Goal: Task Accomplishment & Management: Use online tool/utility

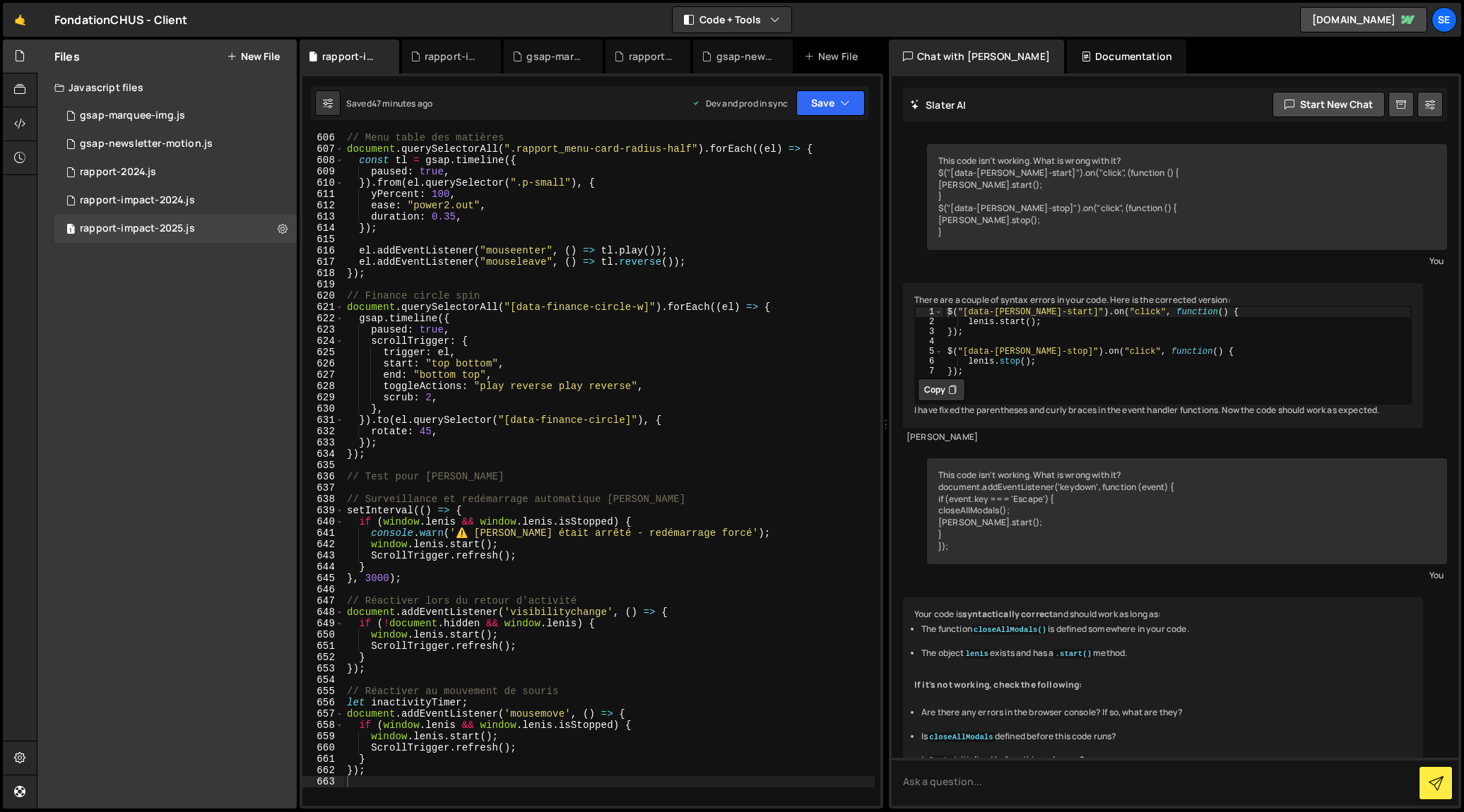
scroll to position [1502, 0]
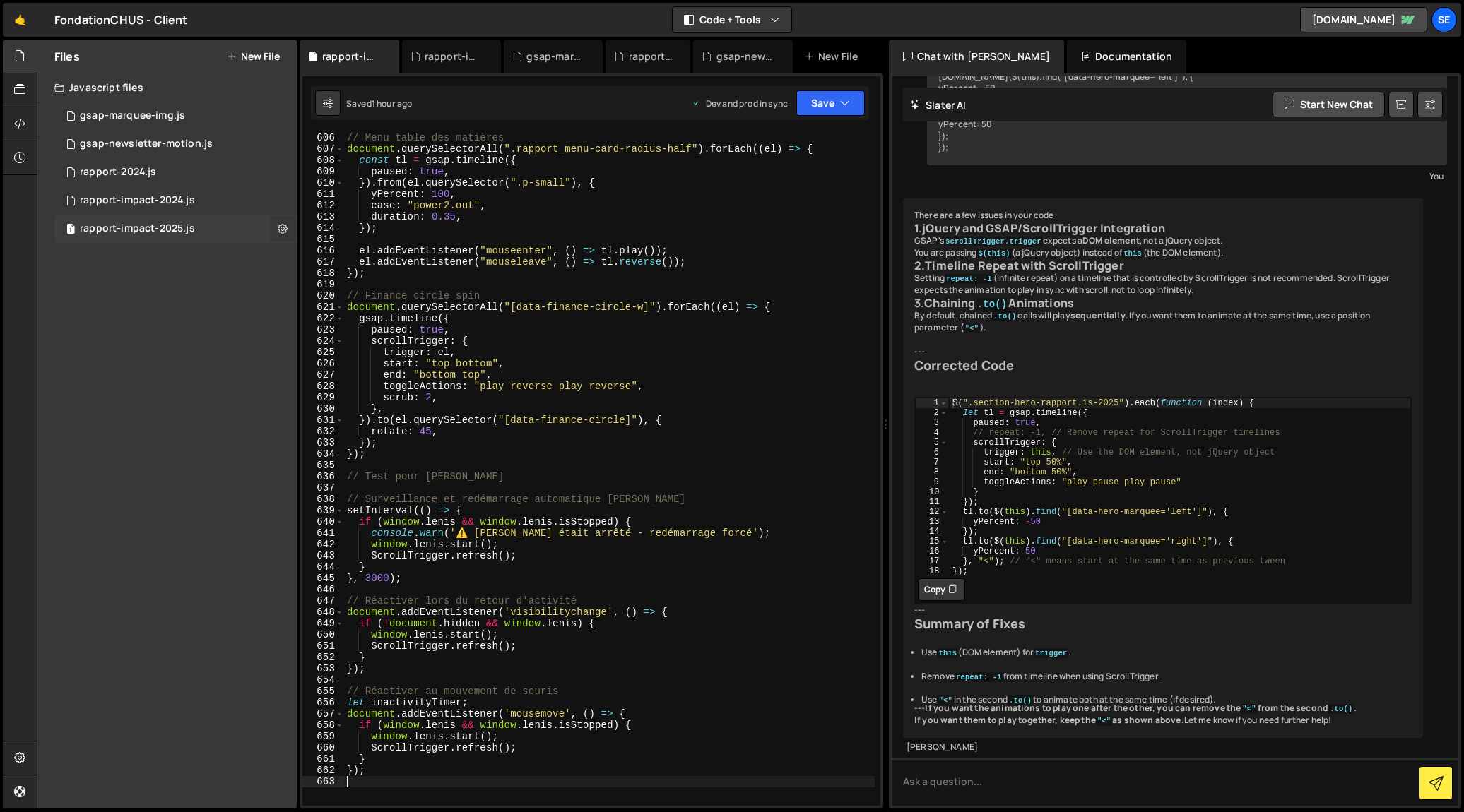
click at [283, 231] on icon at bounding box center [282, 228] width 10 height 13
type input "rapport-impact-2025"
radio input "true"
checkbox input "true"
click at [351, 260] on button "Edit File Settings" at bounding box center [368, 259] width 138 height 28
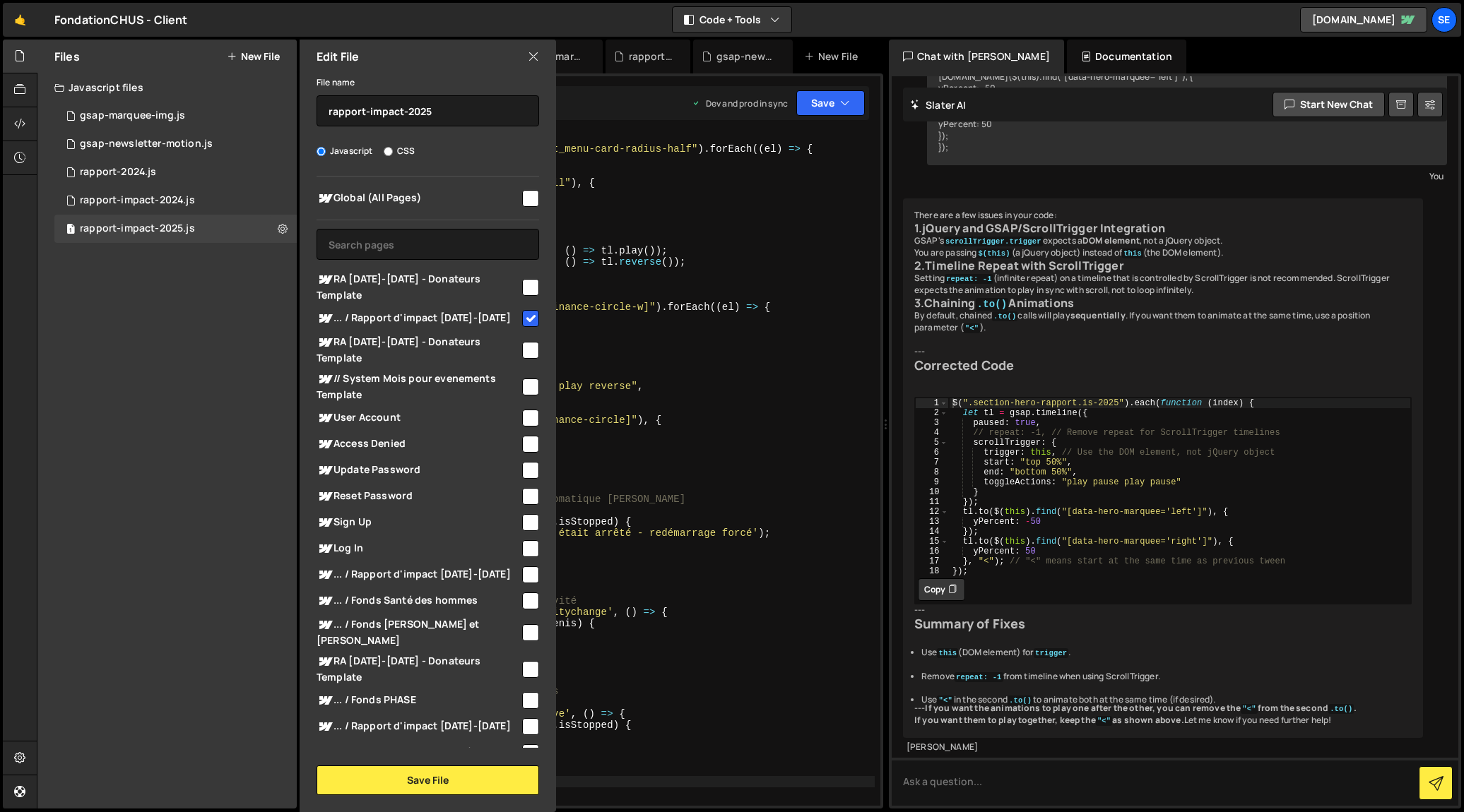
click at [534, 57] on icon at bounding box center [533, 56] width 11 height 16
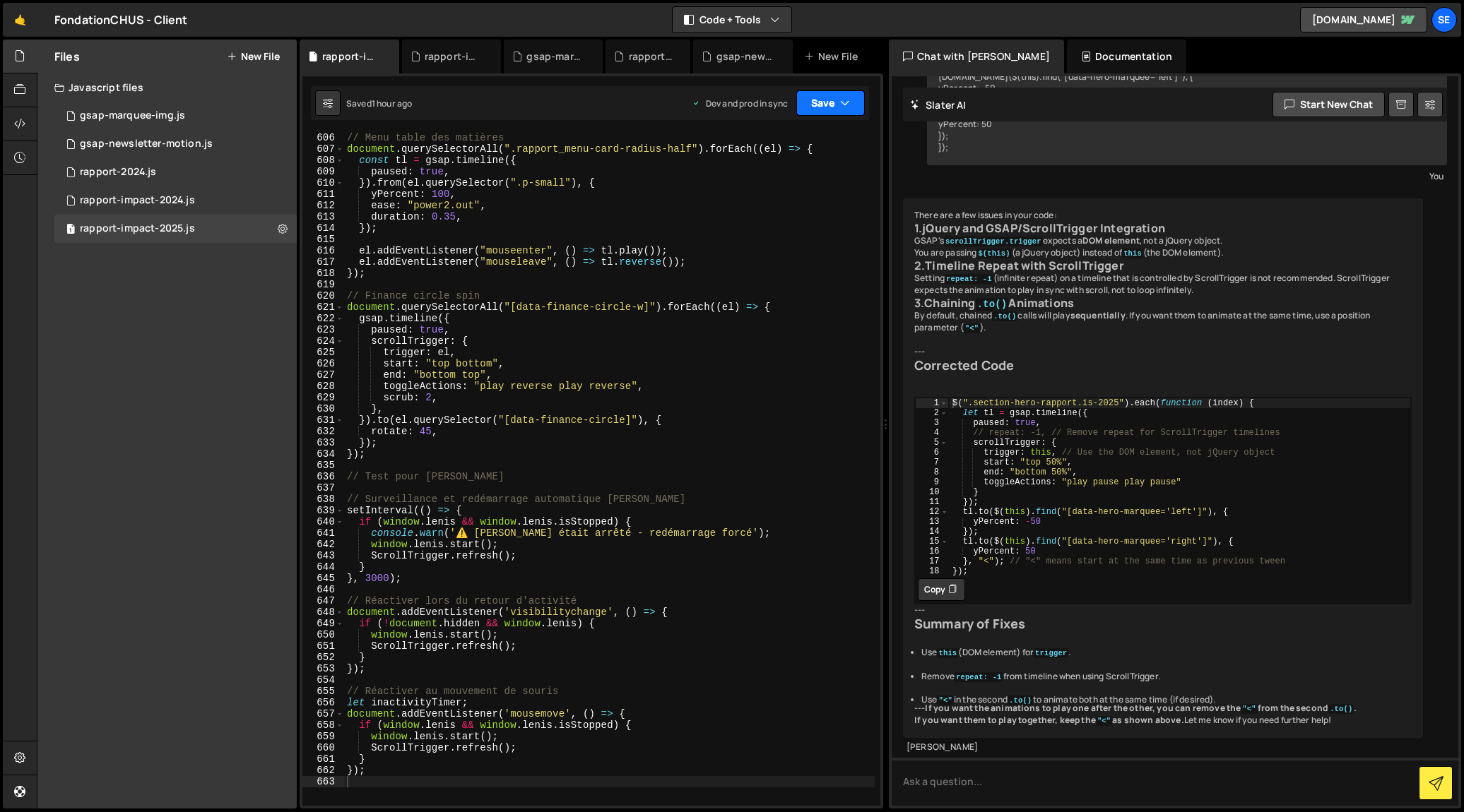
click at [838, 104] on button "Save" at bounding box center [831, 103] width 69 height 26
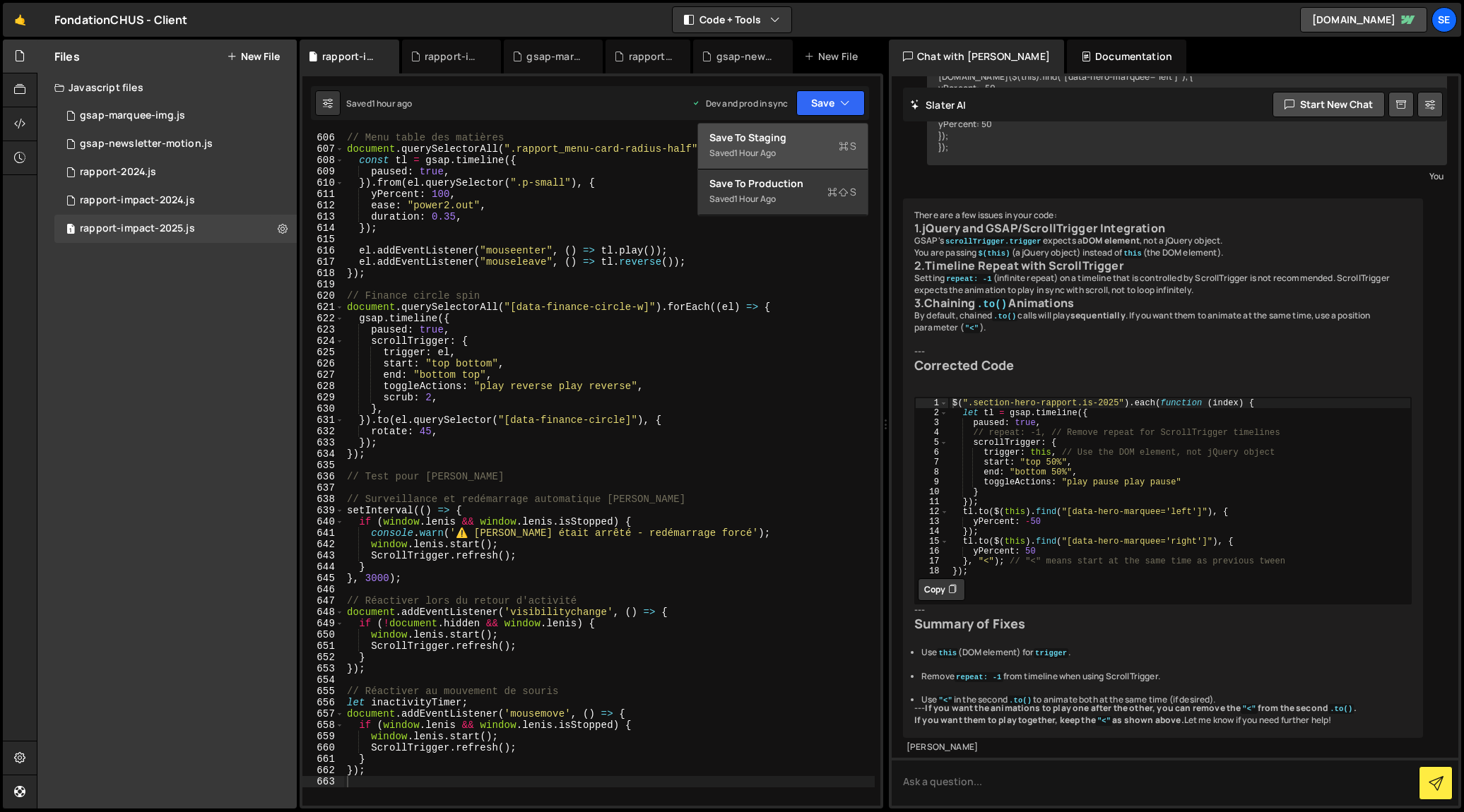
click at [815, 142] on div "Save to Staging S" at bounding box center [782, 137] width 147 height 14
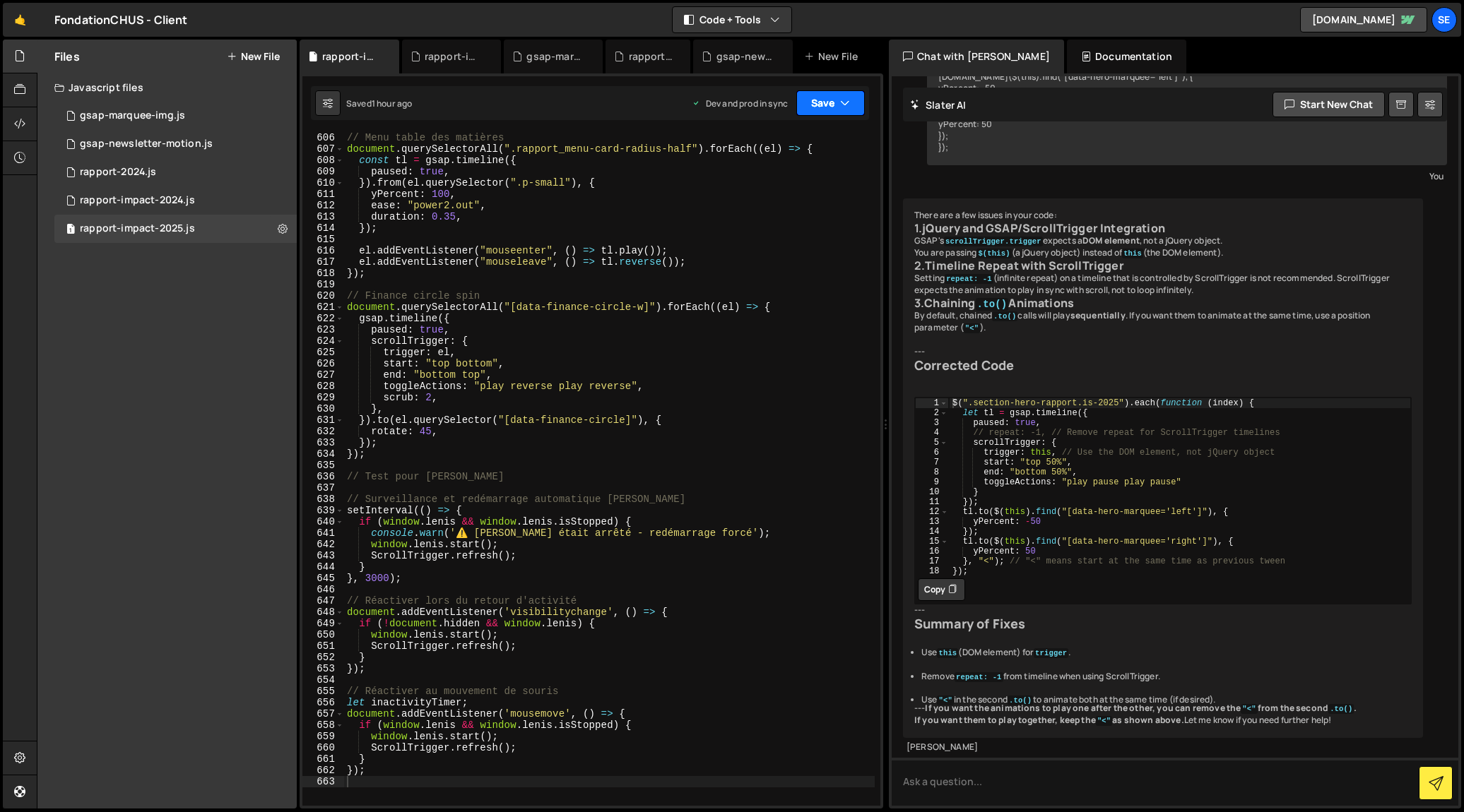
click at [838, 104] on button "Save" at bounding box center [831, 103] width 69 height 26
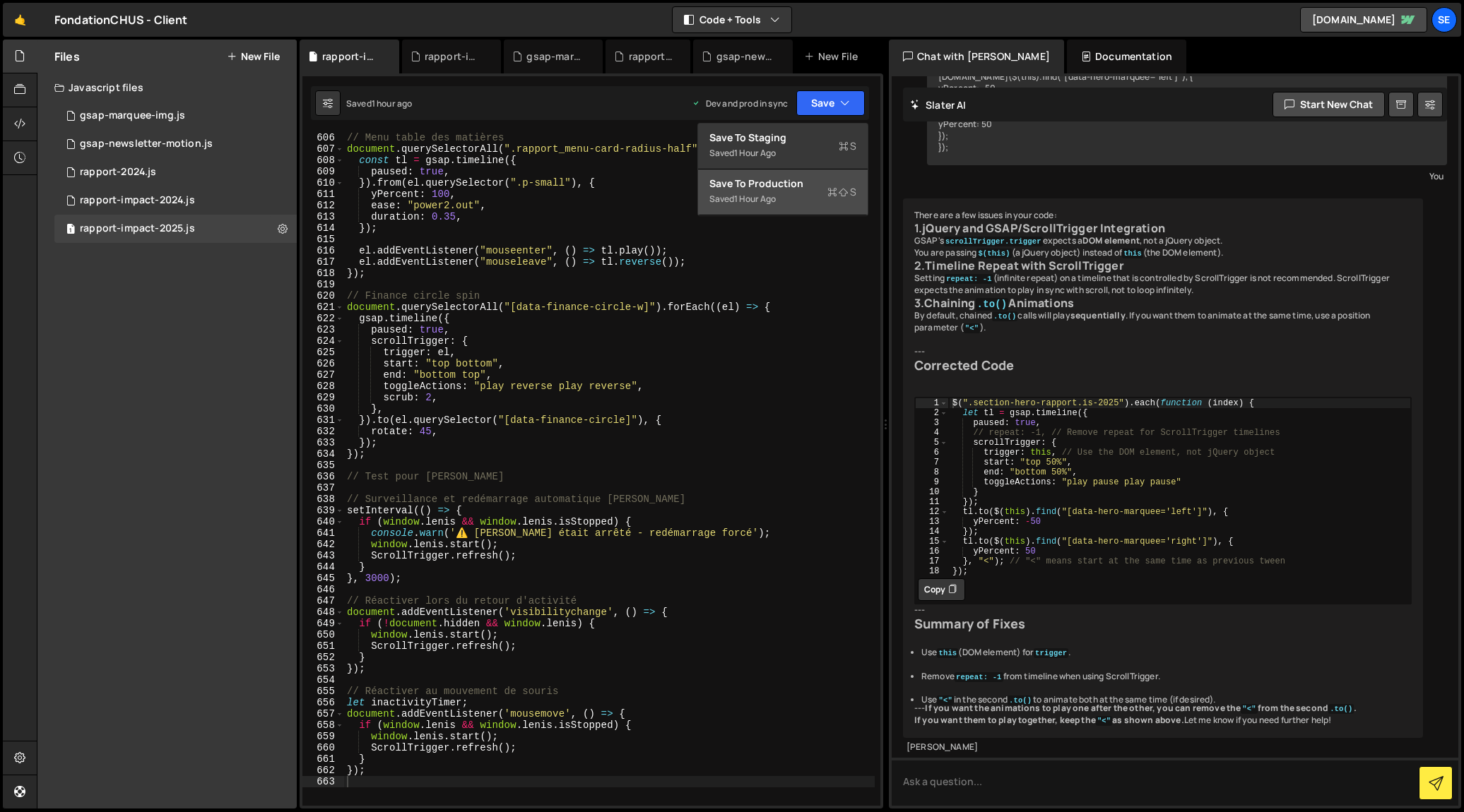
click at [822, 188] on div "Save to Production S" at bounding box center [782, 184] width 147 height 14
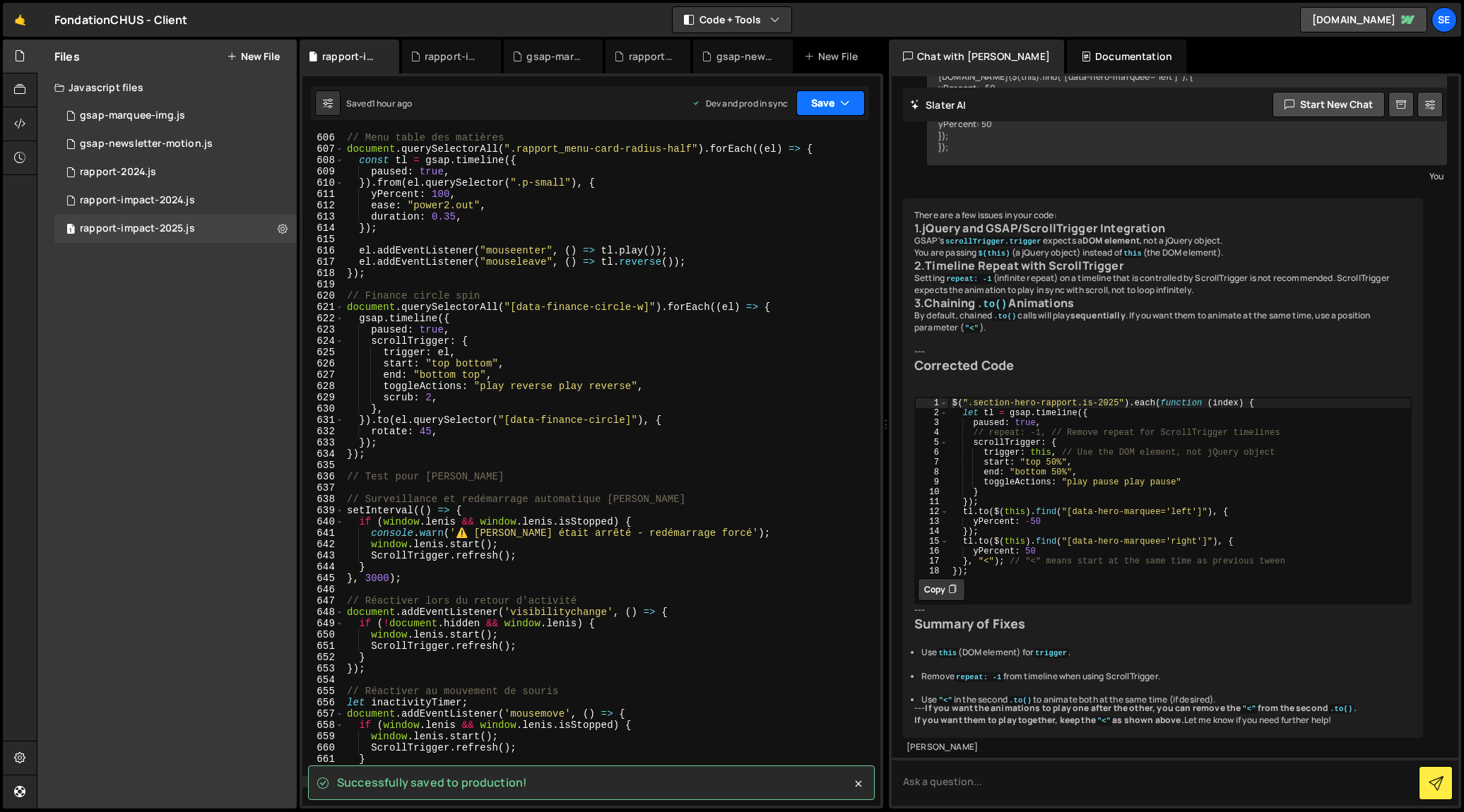
click at [831, 106] on button "Save" at bounding box center [831, 103] width 69 height 26
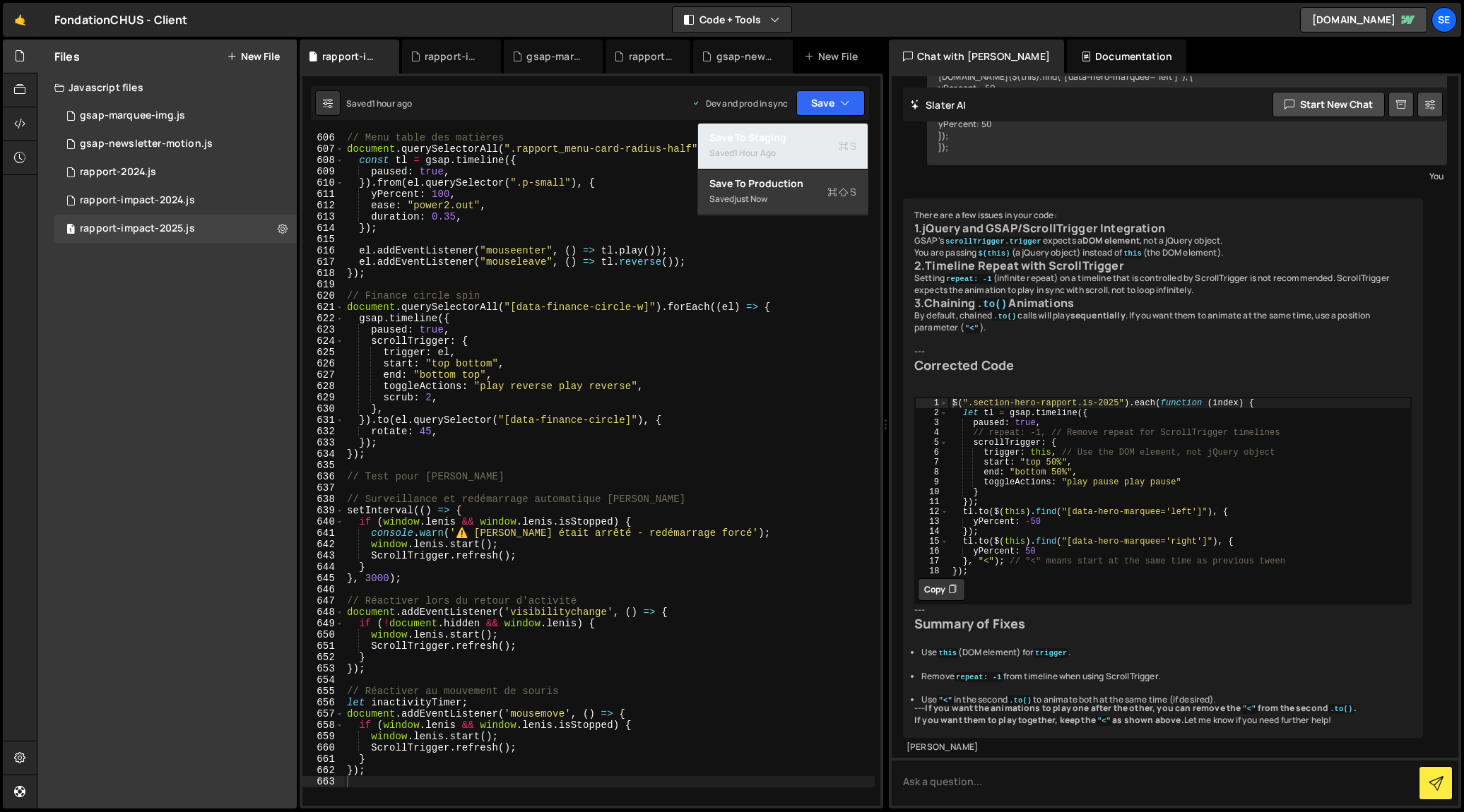
click at [828, 150] on div "Saved 1 hour ago" at bounding box center [782, 152] width 147 height 17
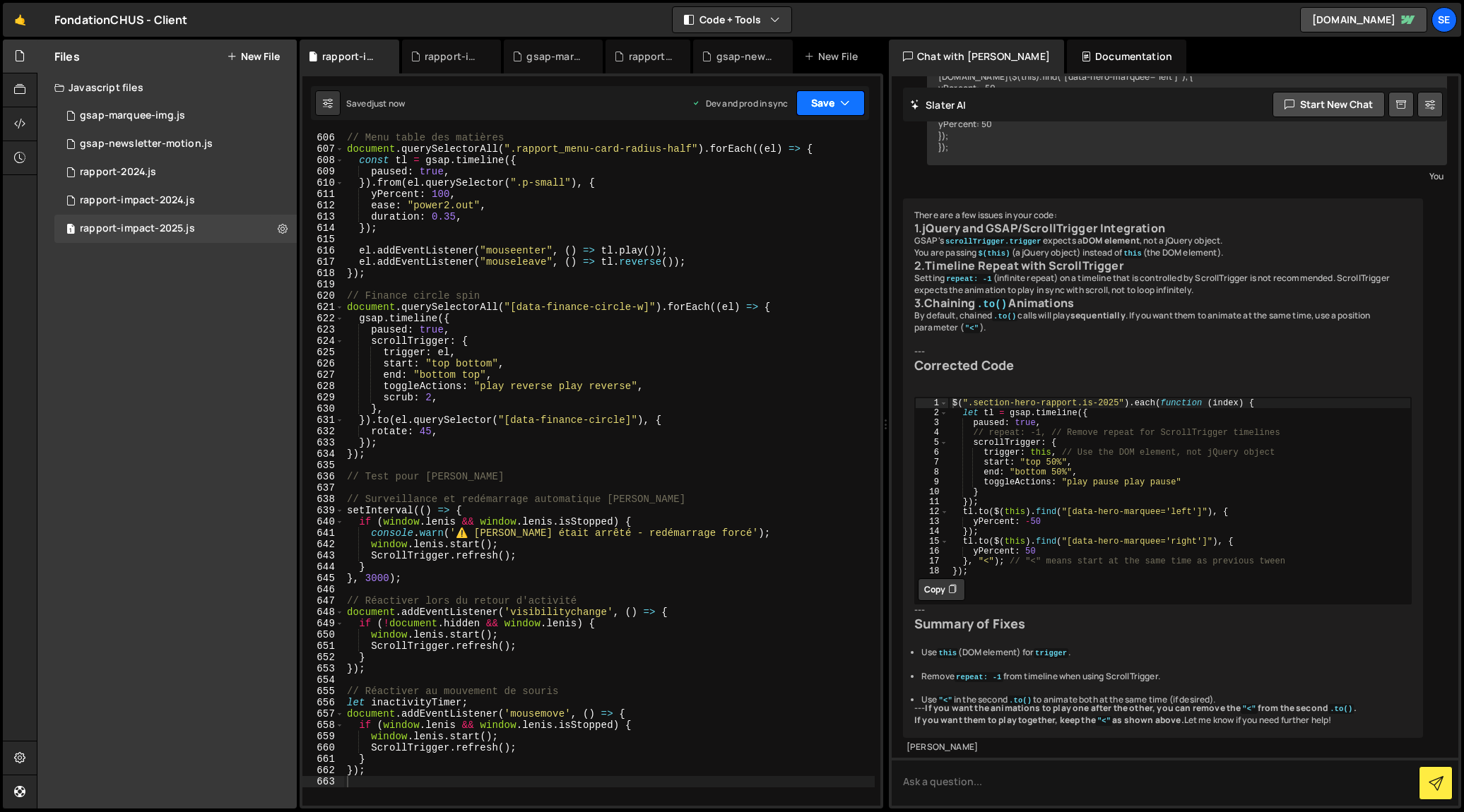
click at [832, 101] on button "Save" at bounding box center [831, 103] width 69 height 26
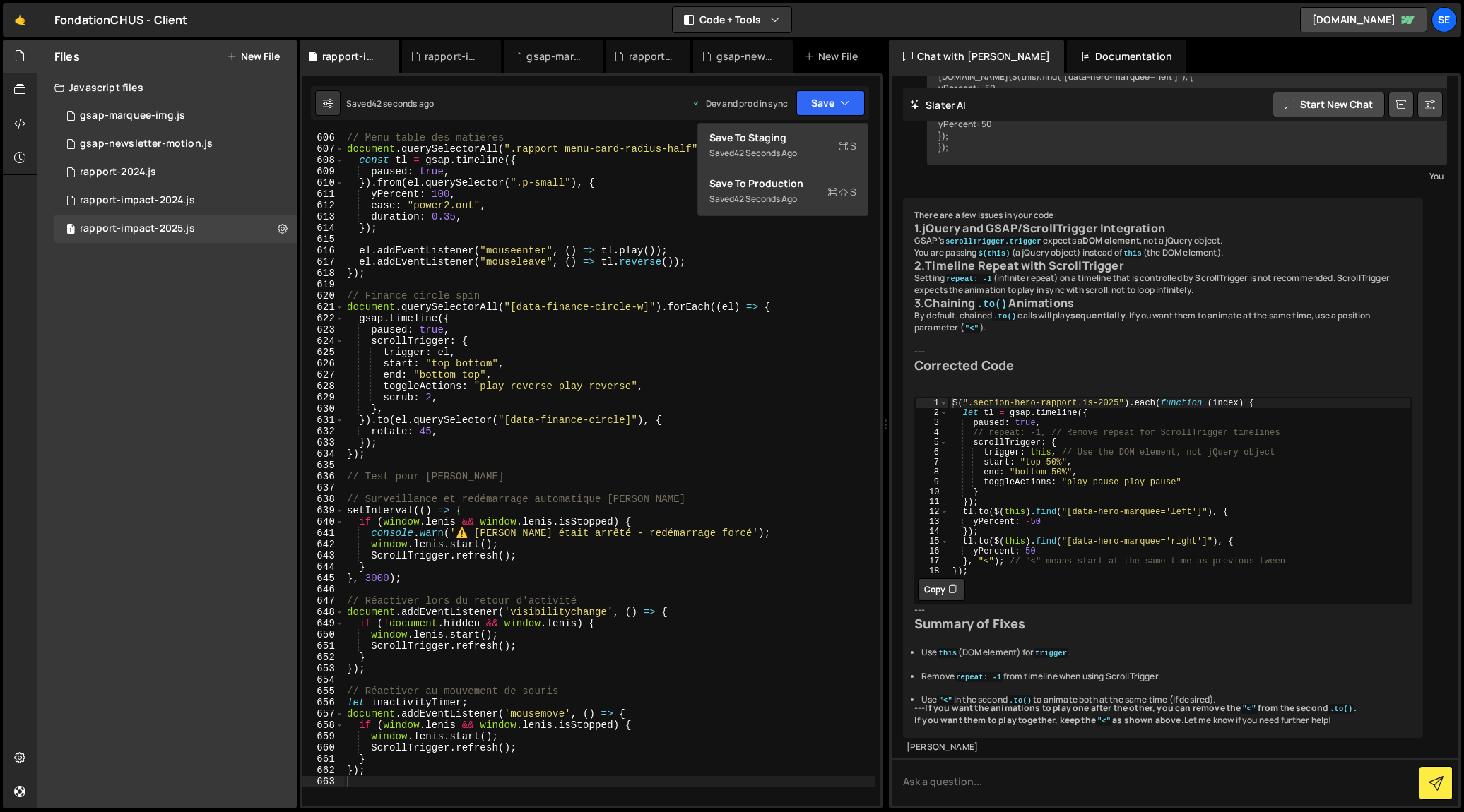
click at [640, 111] on div "Saved 42 seconds ago Dev and prod in sync Upgrade to Edit Save Save to Staging …" at bounding box center [590, 103] width 558 height 34
